Goal: Check status: Check status

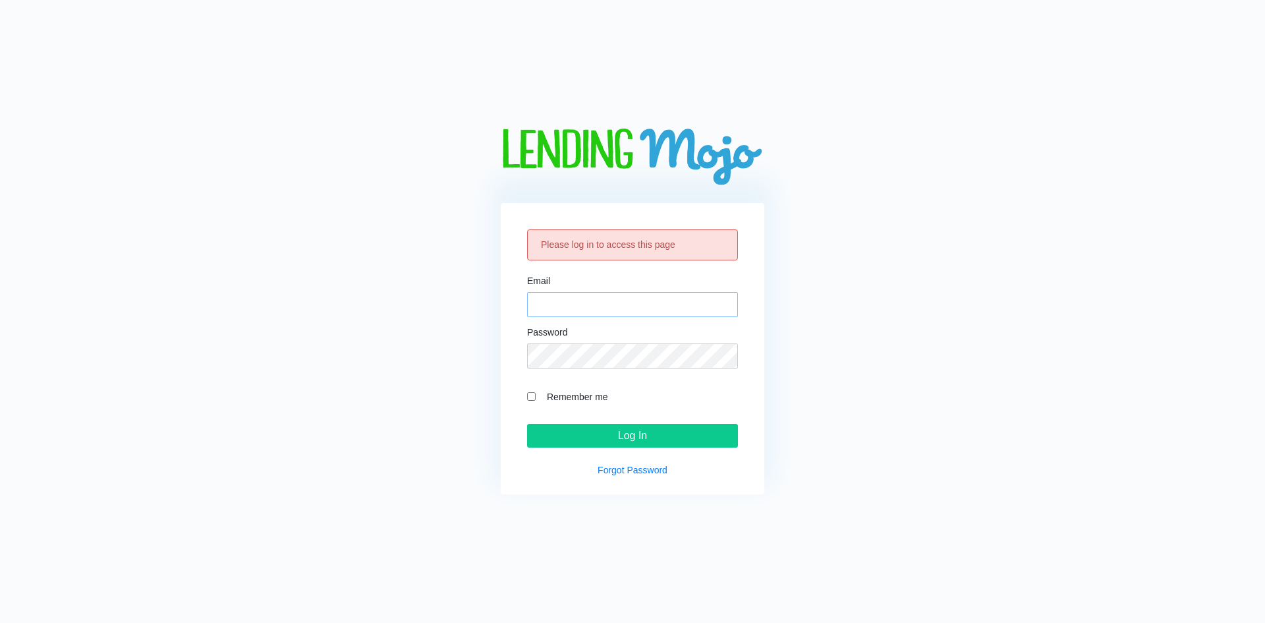
click at [641, 305] on input "Email" at bounding box center [632, 304] width 211 height 25
type input "[EMAIL_ADDRESS][DOMAIN_NAME]"
click at [605, 436] on input "Log In" at bounding box center [632, 436] width 211 height 24
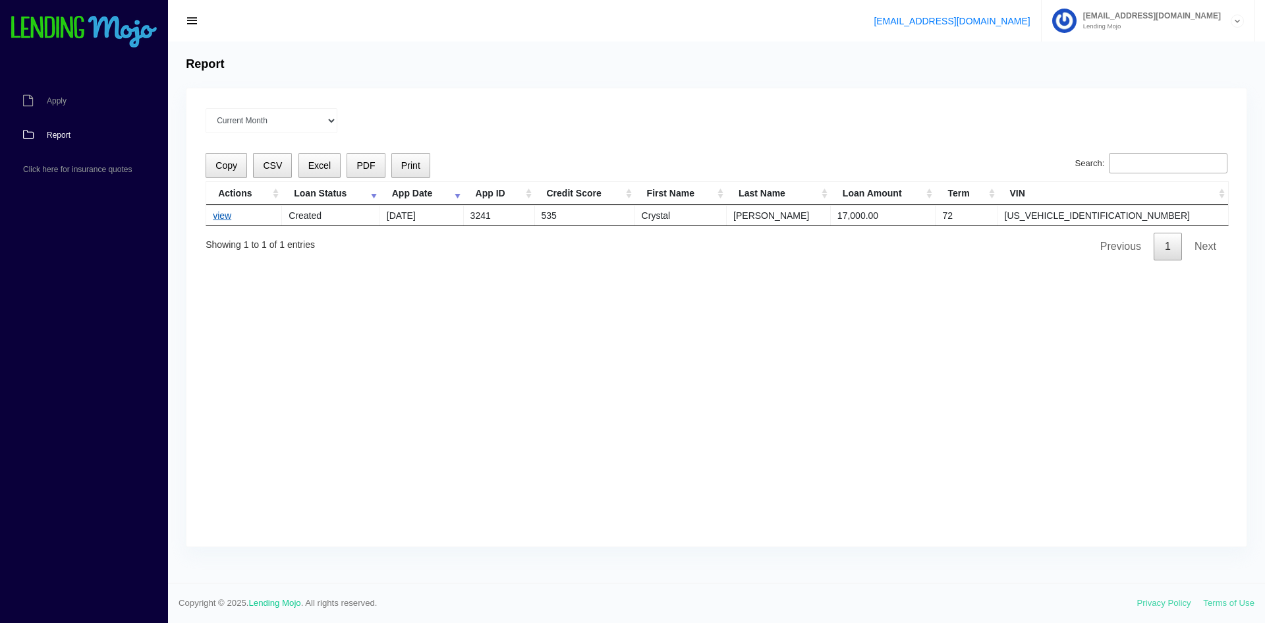
click at [217, 213] on link "view" at bounding box center [222, 215] width 18 height 11
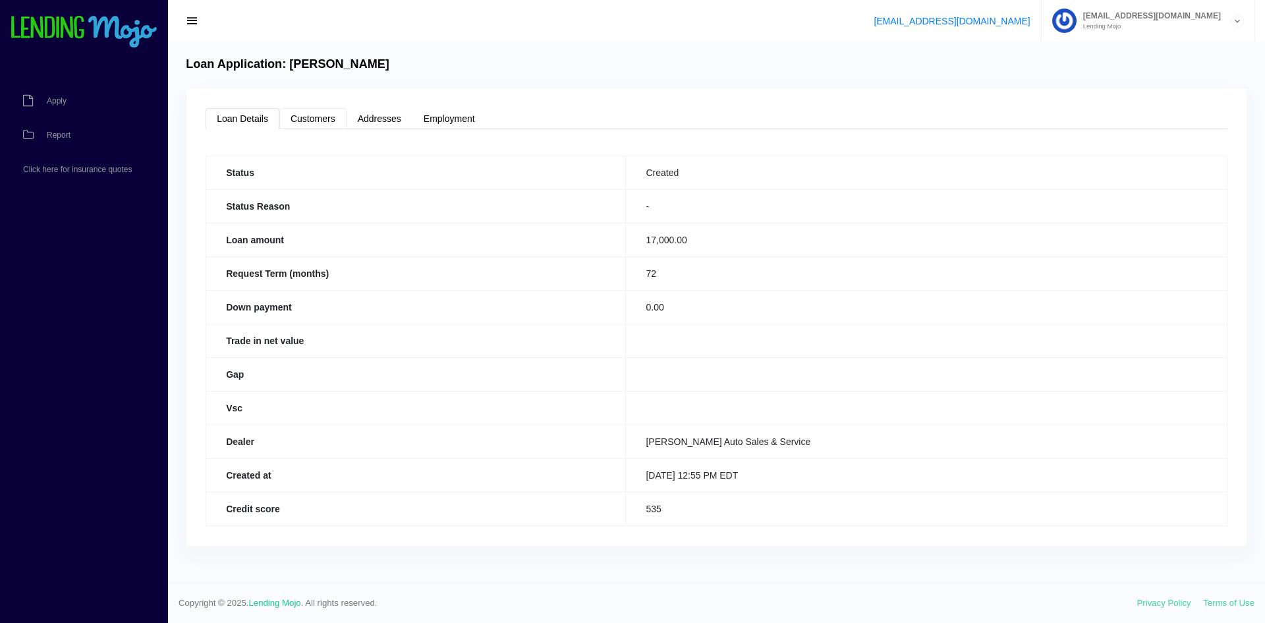
click at [318, 119] on link "Customers" at bounding box center [312, 118] width 67 height 21
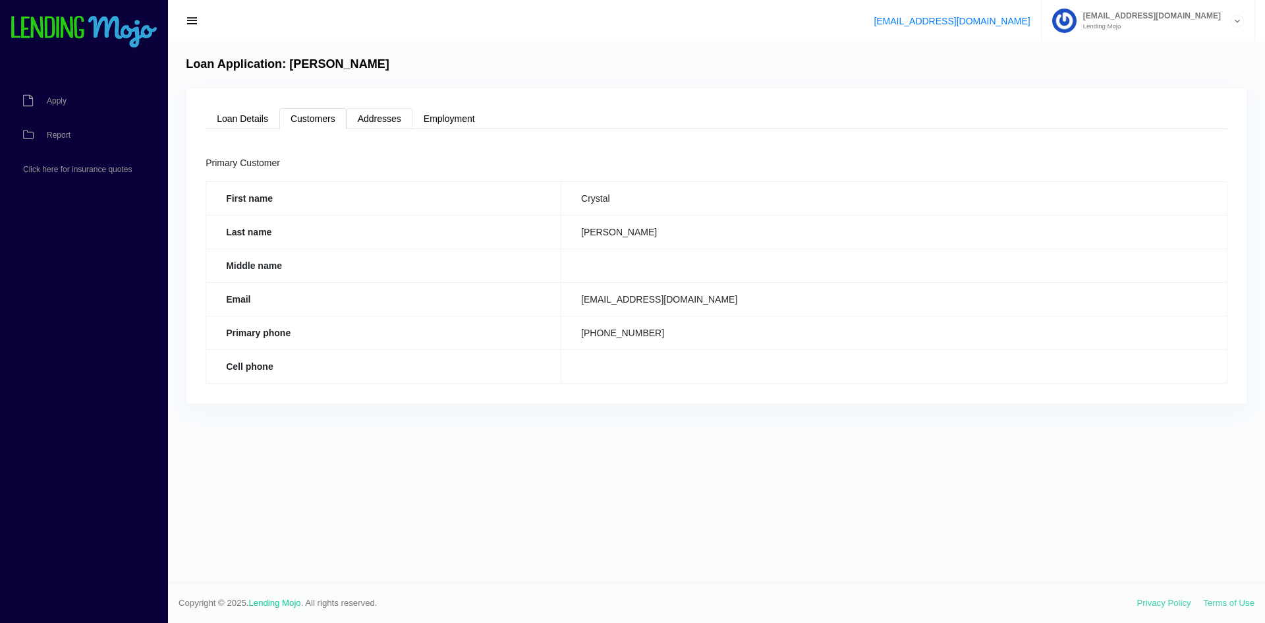
click at [383, 120] on link "Addresses" at bounding box center [380, 118] width 66 height 21
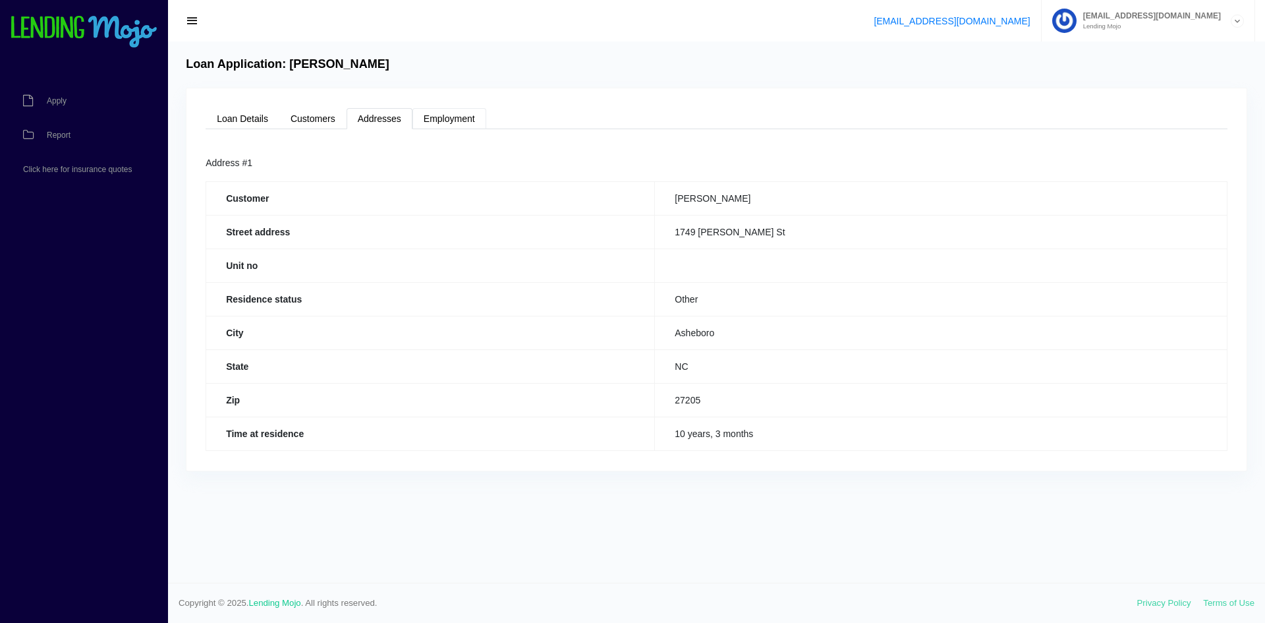
click at [453, 117] on link "Employment" at bounding box center [449, 118] width 74 height 21
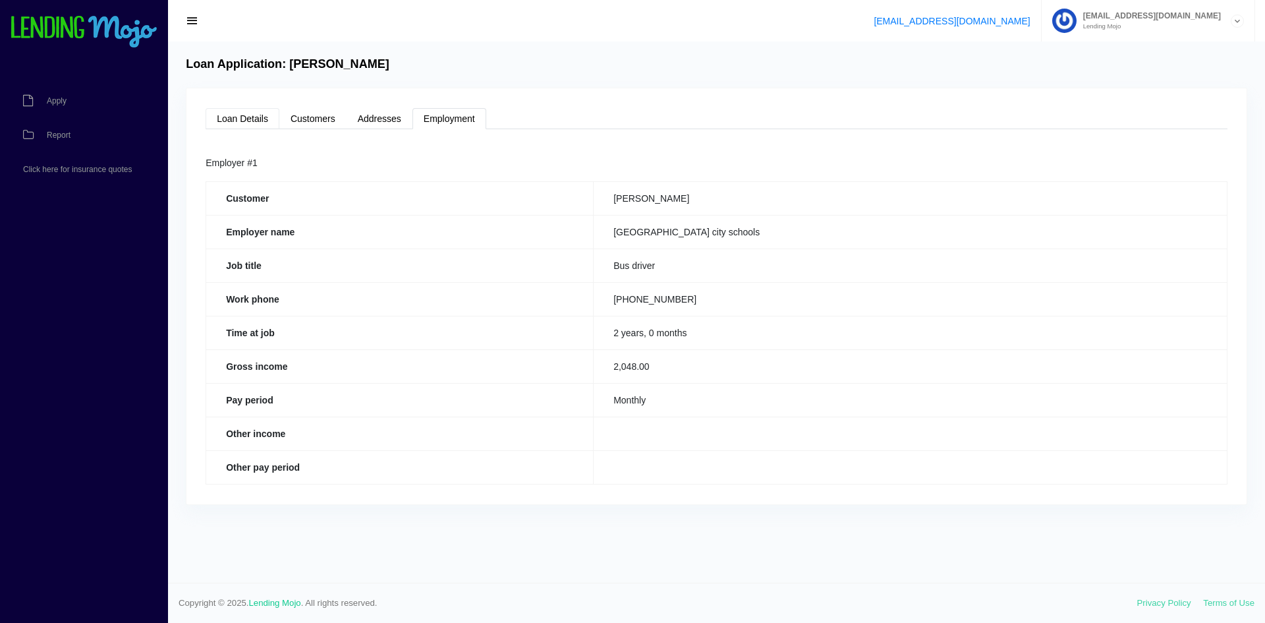
click at [248, 118] on link "Loan Details" at bounding box center [243, 118] width 74 height 21
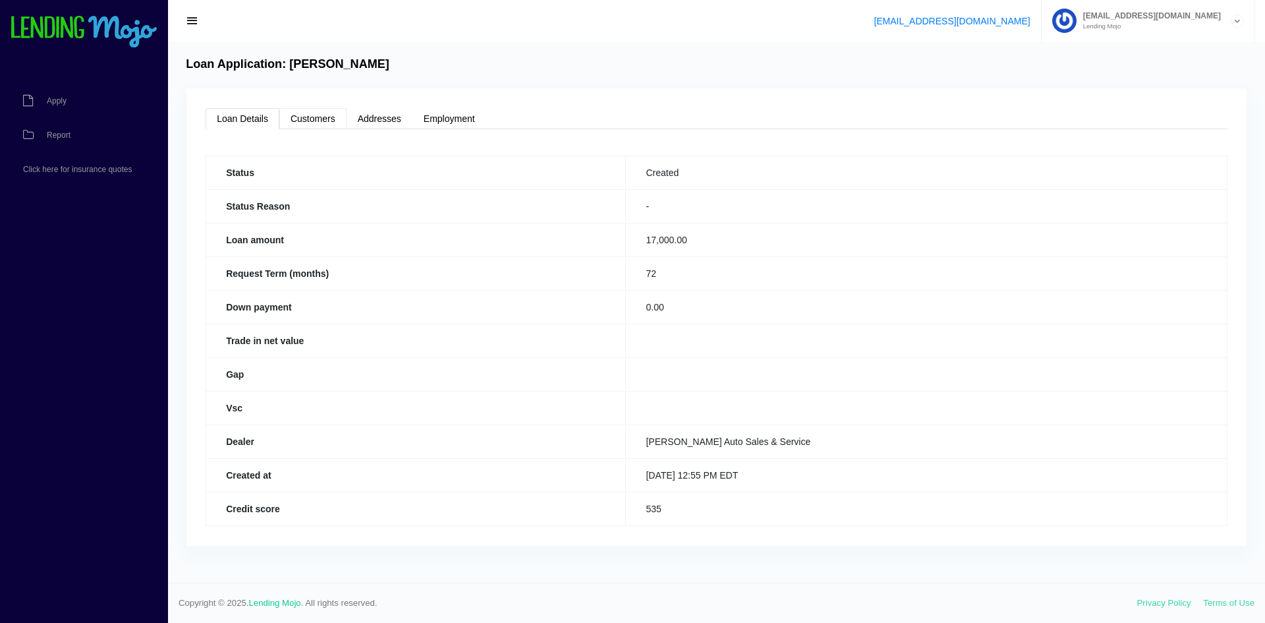
click at [302, 119] on link "Customers" at bounding box center [312, 118] width 67 height 21
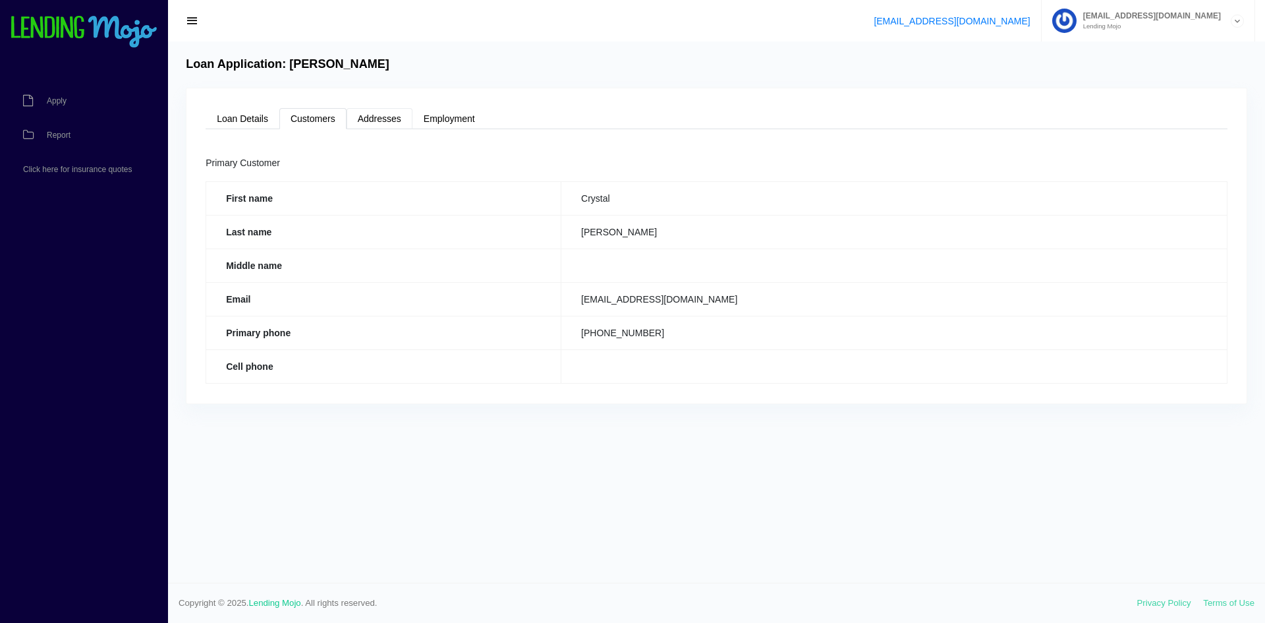
click at [364, 119] on link "Addresses" at bounding box center [380, 118] width 66 height 21
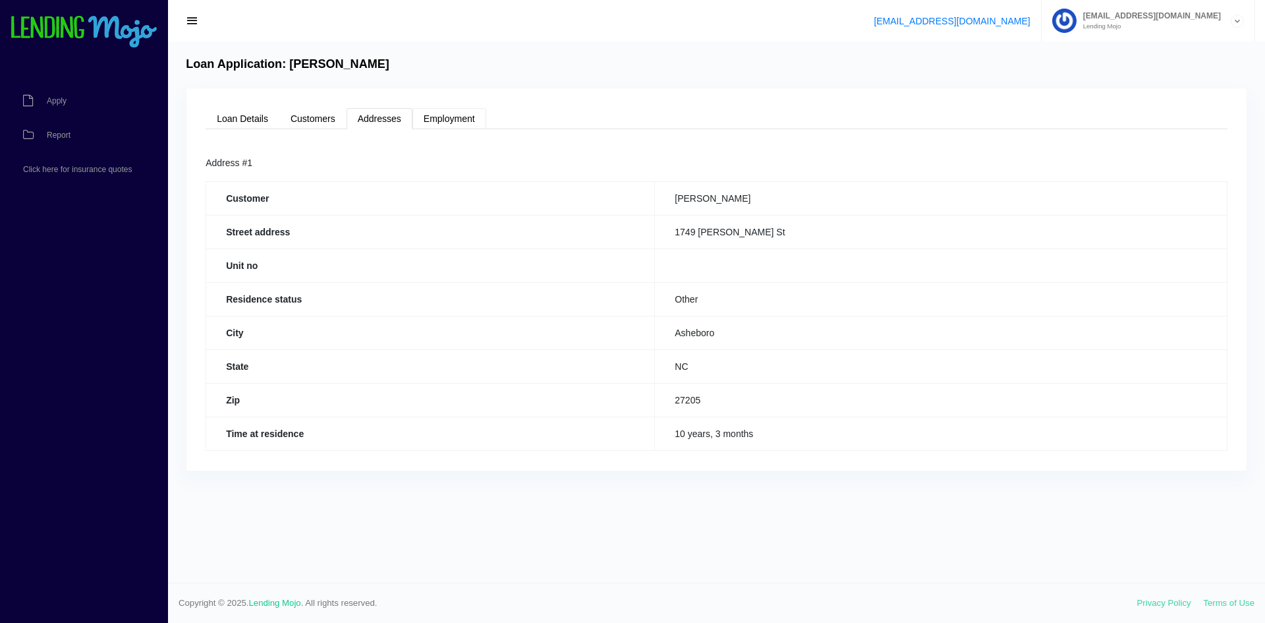
click at [437, 119] on link "Employment" at bounding box center [449, 118] width 74 height 21
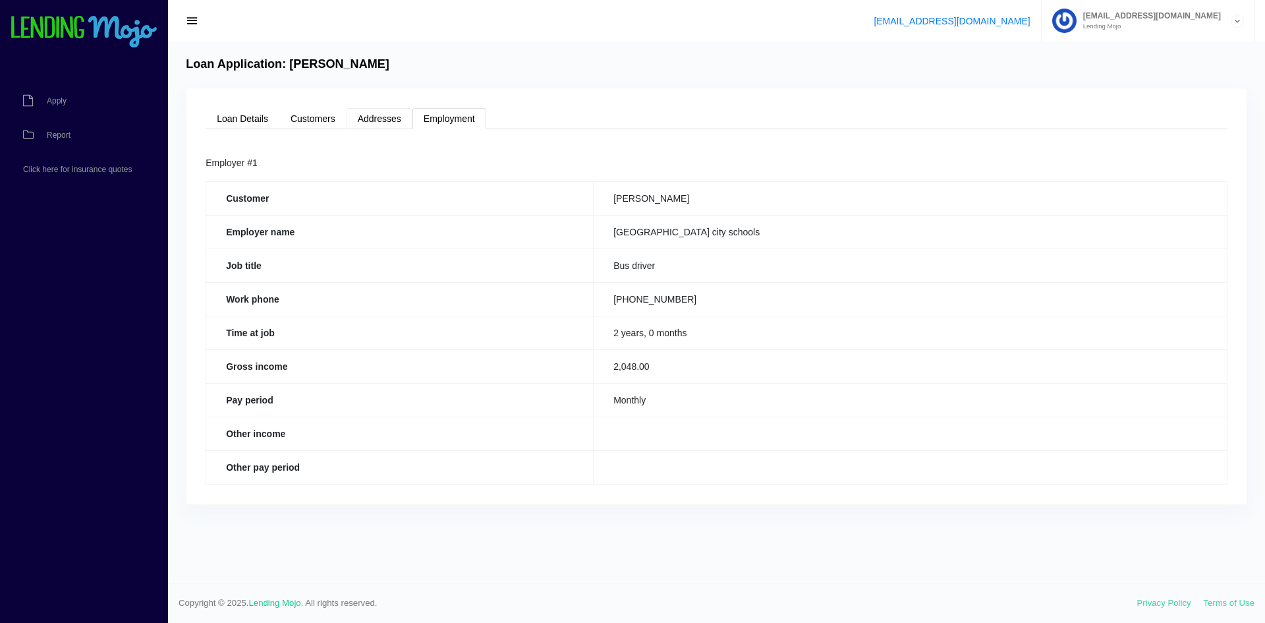
click at [368, 121] on link "Addresses" at bounding box center [380, 118] width 66 height 21
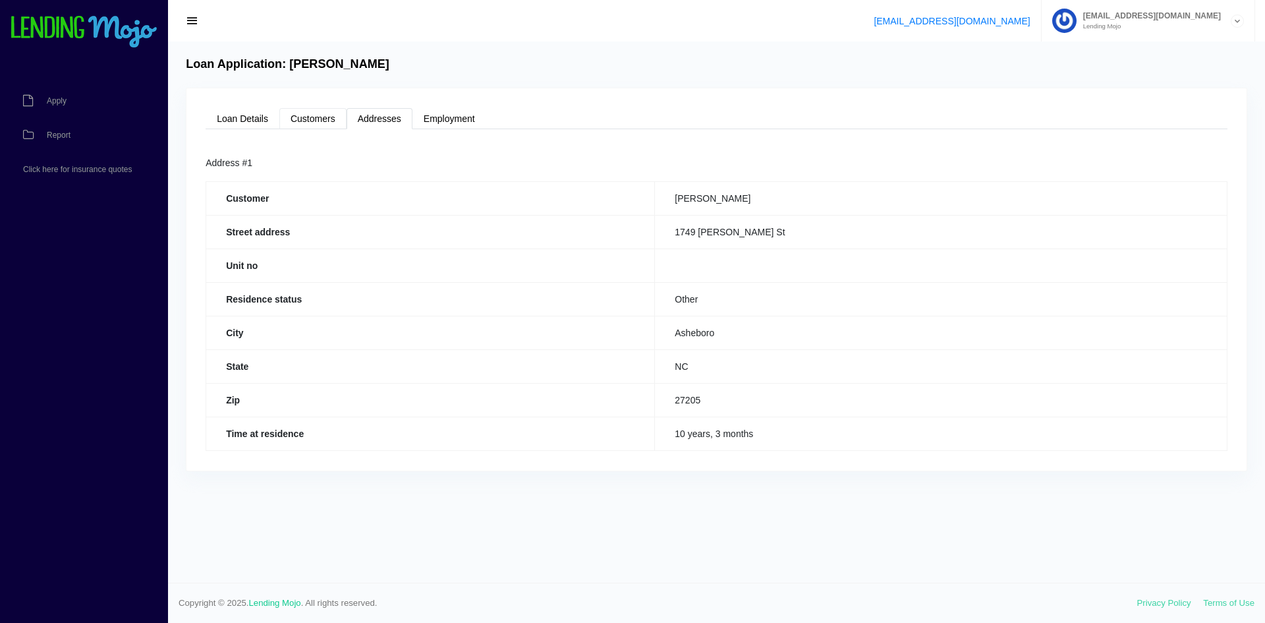
click at [318, 121] on link "Customers" at bounding box center [312, 118] width 67 height 21
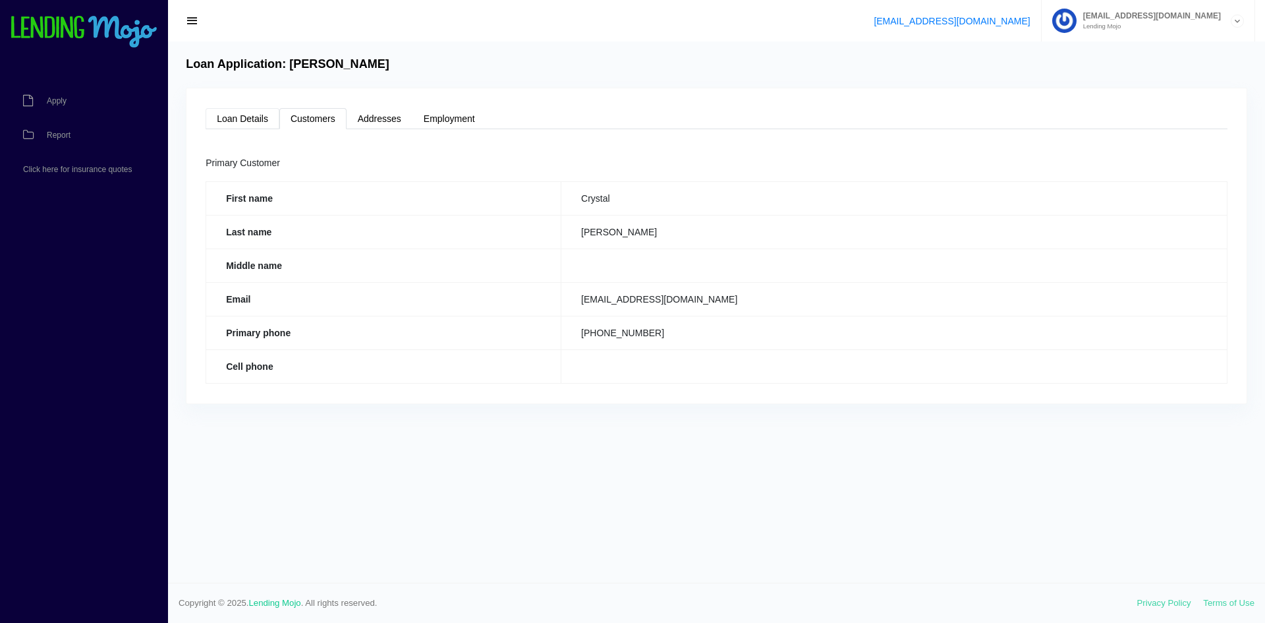
click at [251, 118] on link "Loan Details" at bounding box center [243, 118] width 74 height 21
